Goal: Information Seeking & Learning: Learn about a topic

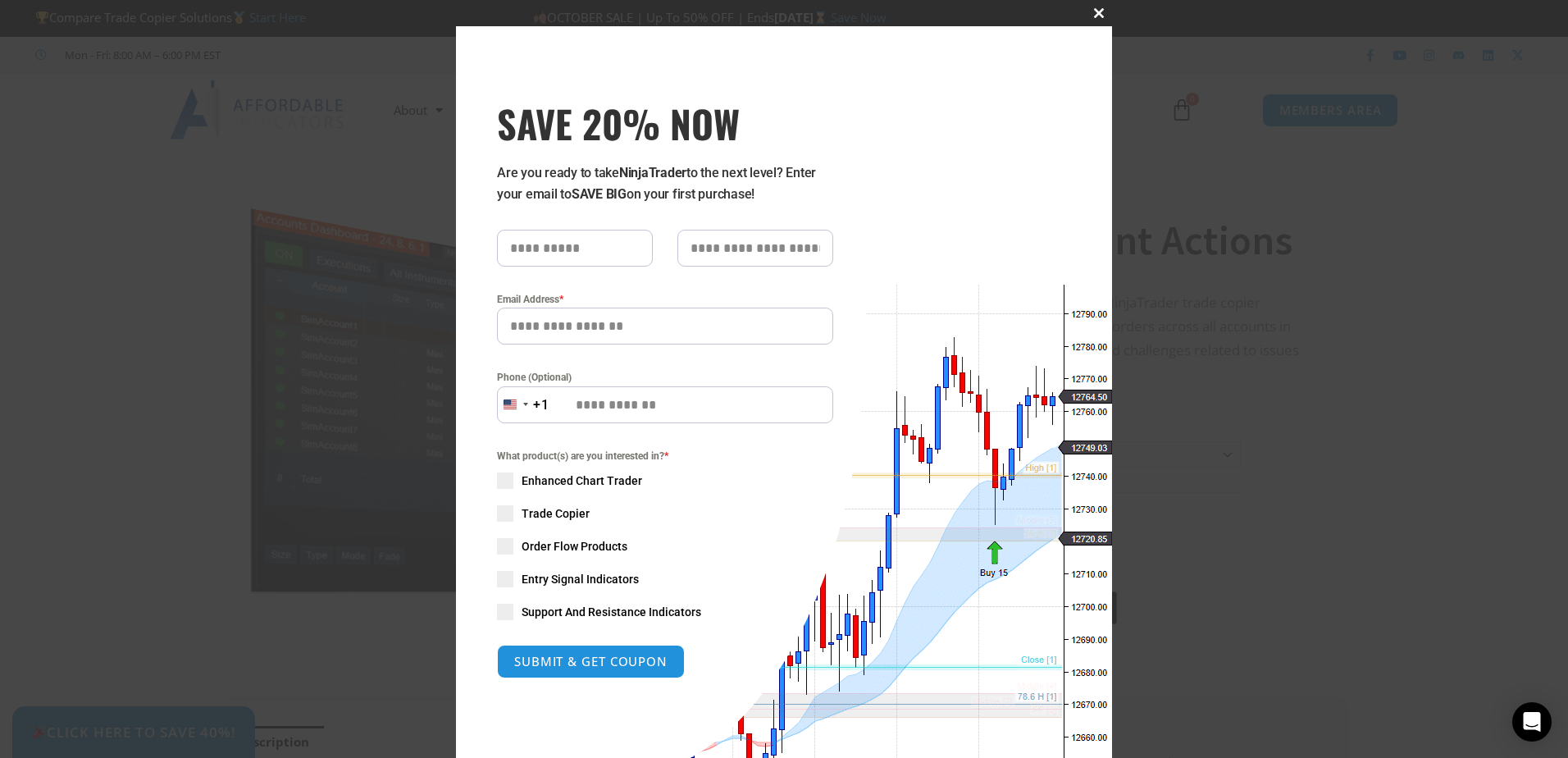
click at [1093, 12] on span "SAVE 20% NOW popup" at bounding box center [1098, 13] width 26 height 10
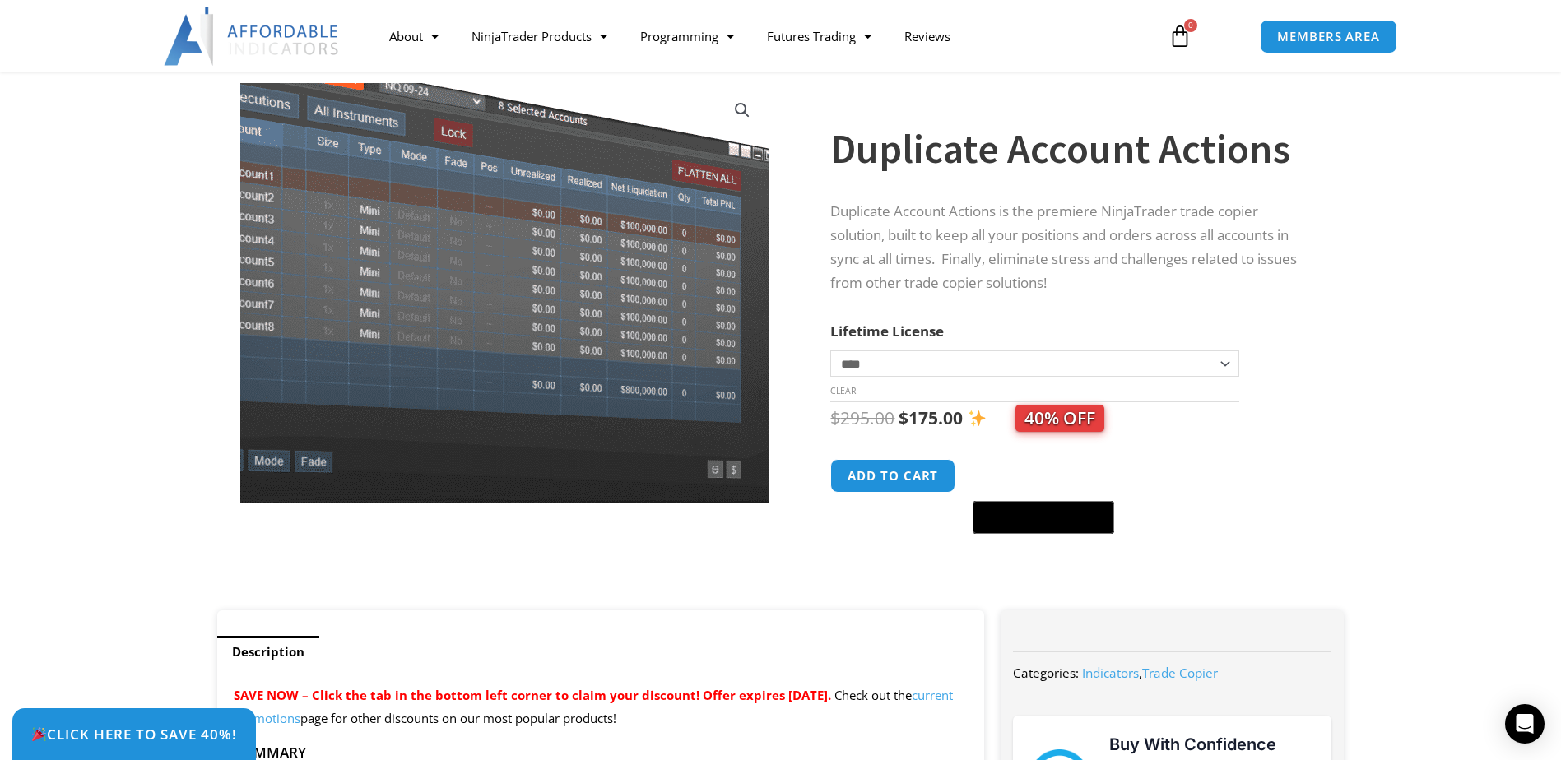
scroll to position [82, 0]
